Goal: Check status: Check status

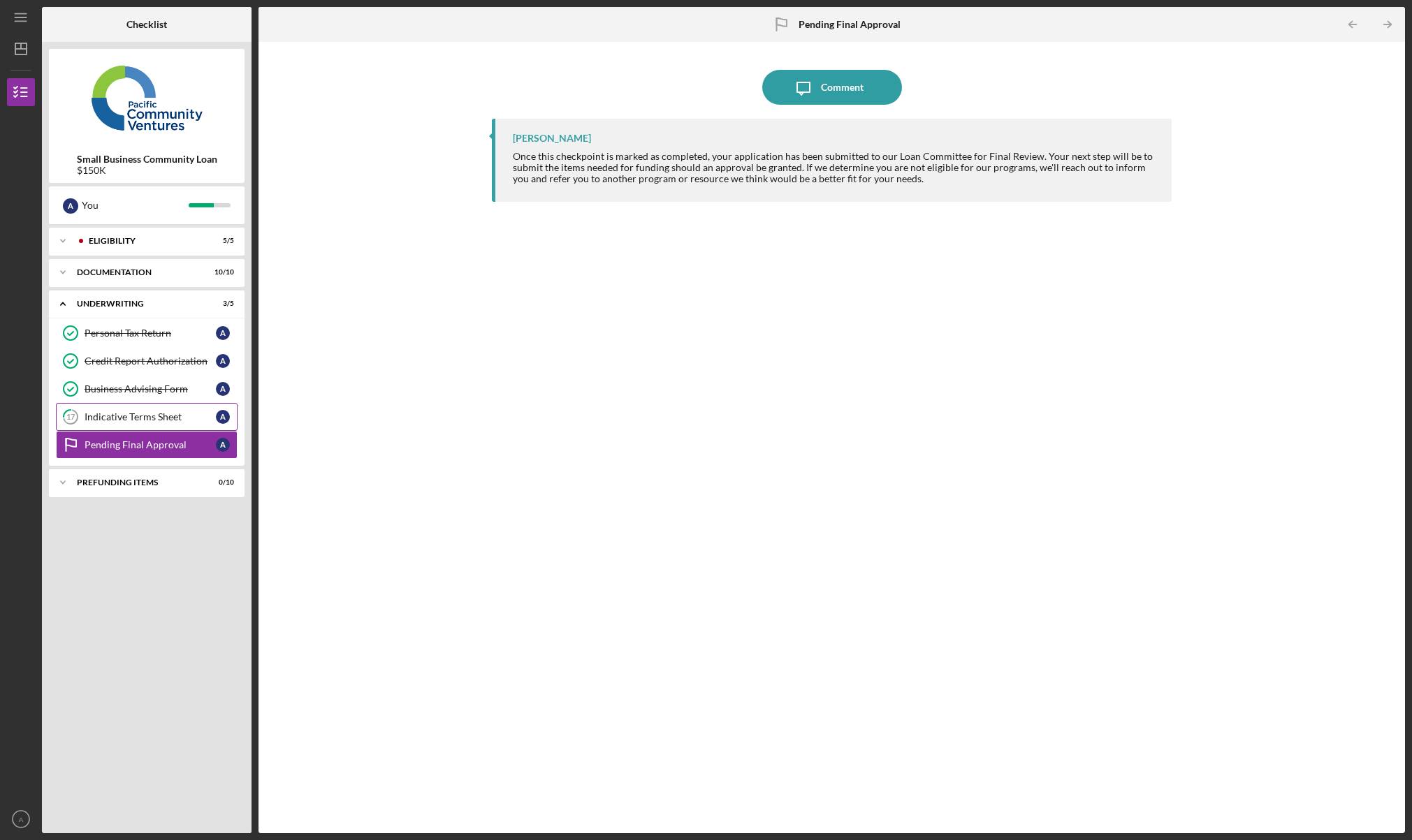
click at [137, 422] on div "Indicative Terms Sheet" at bounding box center [150, 417] width 131 height 11
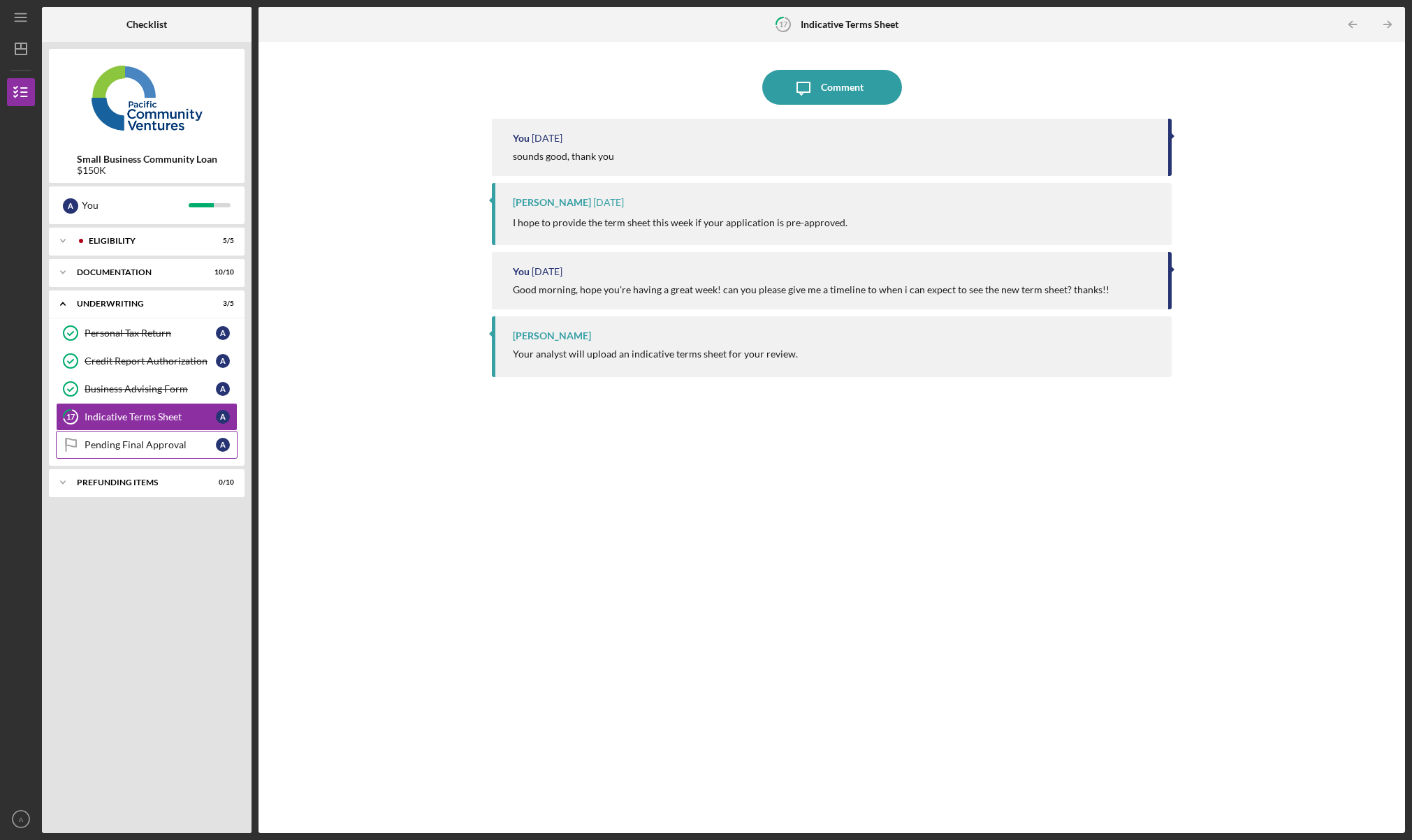
click at [114, 442] on div "Pending Final Approval" at bounding box center [150, 445] width 131 height 11
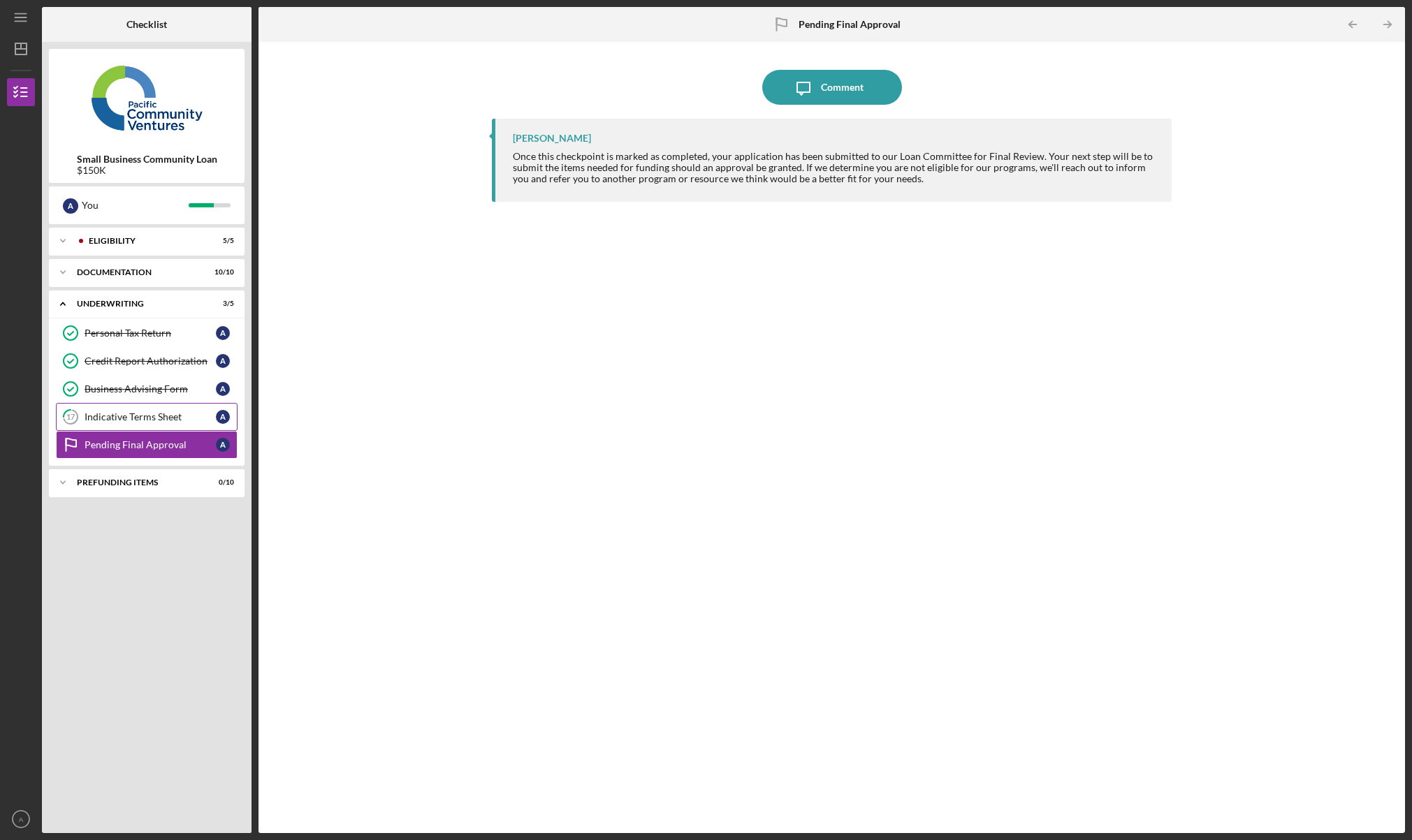
click at [124, 423] on div "Indicative Terms Sheet" at bounding box center [150, 417] width 131 height 11
